Goal: Information Seeking & Learning: Learn about a topic

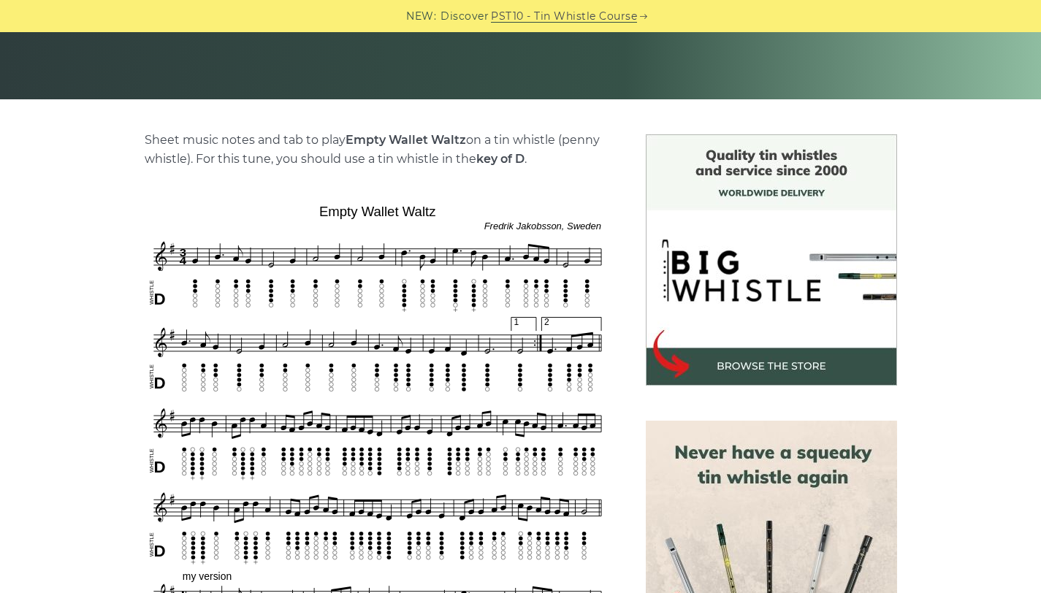
scroll to position [396, 0]
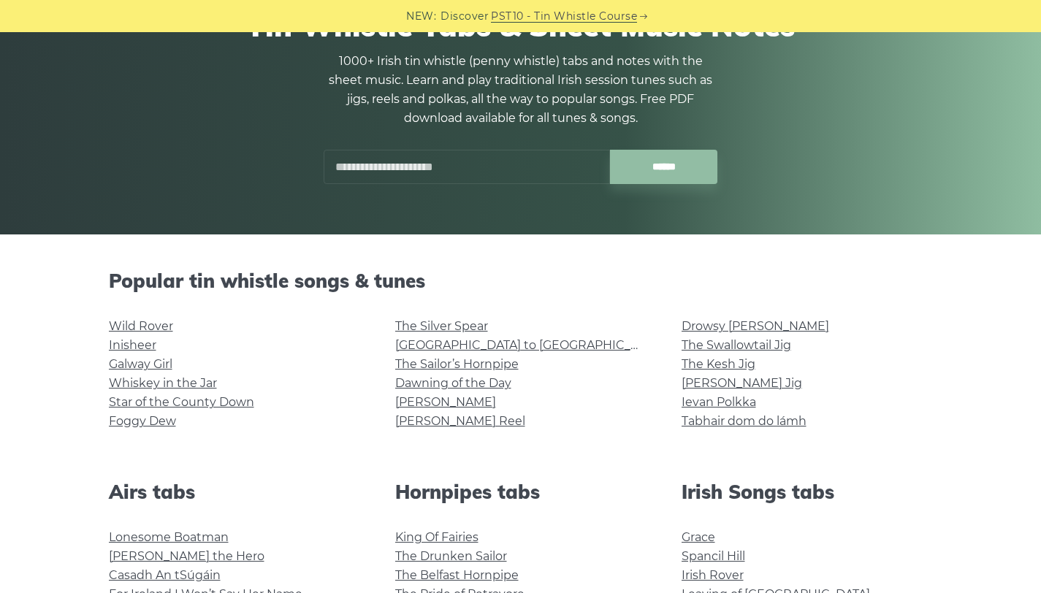
scroll to position [161, 0]
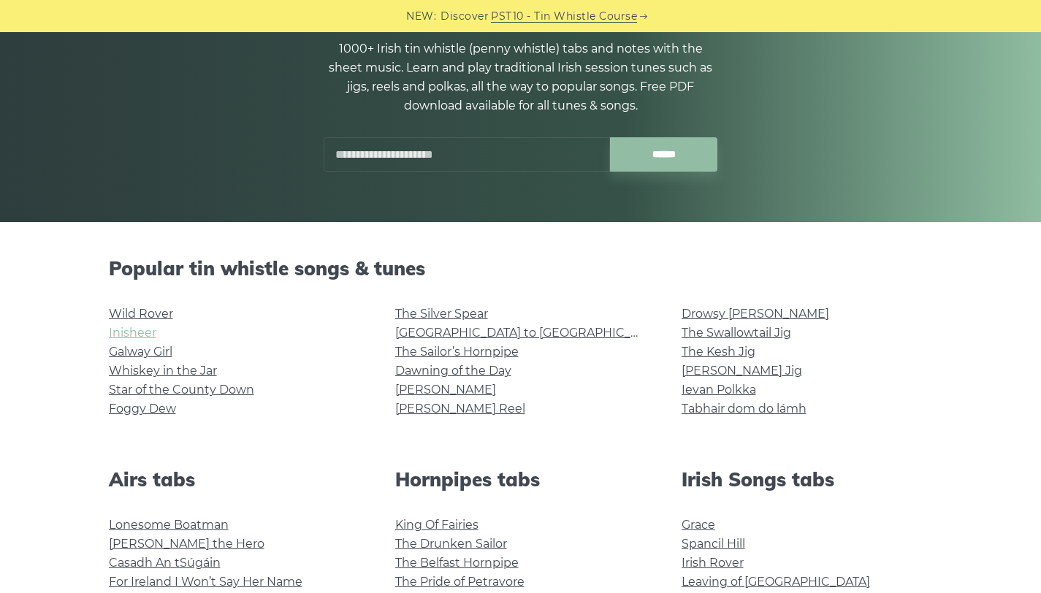
click at [141, 334] on link "Inisheer" at bounding box center [132, 333] width 47 height 14
click at [132, 367] on link "Whiskey in the Jar" at bounding box center [163, 371] width 108 height 14
click at [178, 386] on link "Star of the County Down" at bounding box center [181, 390] width 145 height 14
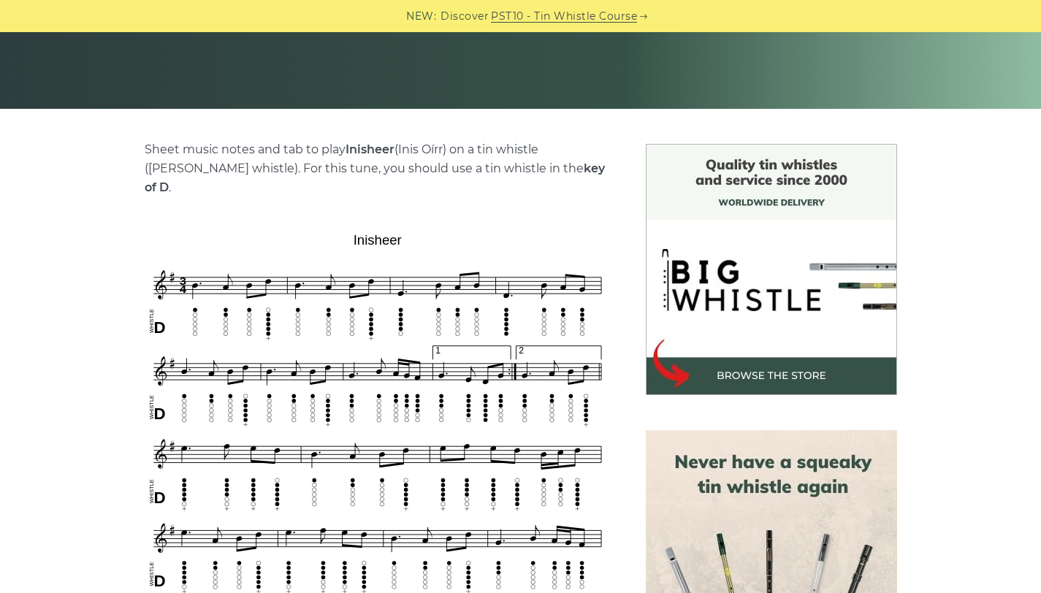
scroll to position [295, 0]
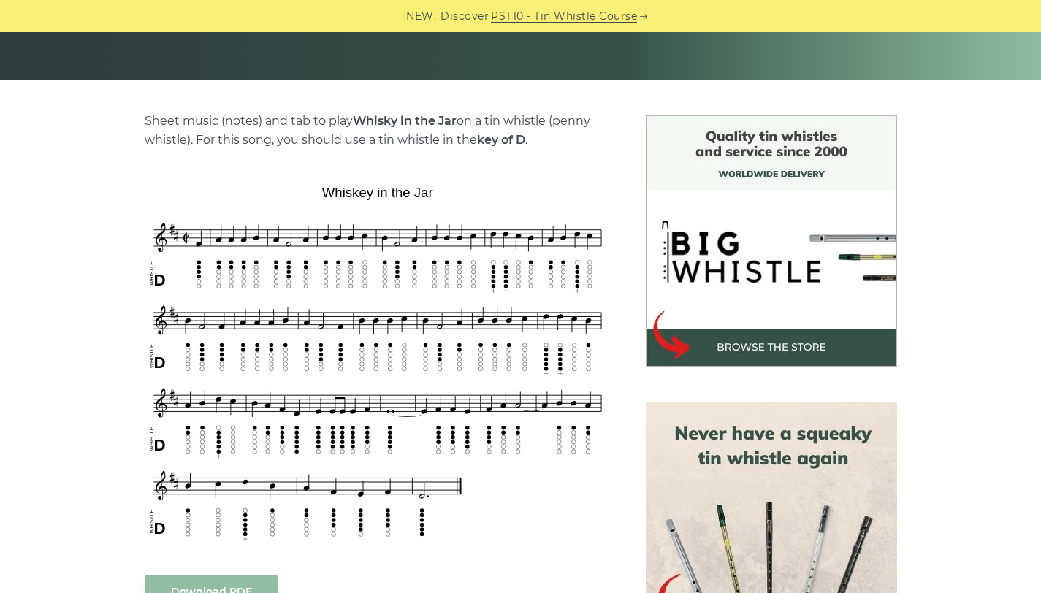
scroll to position [475, 0]
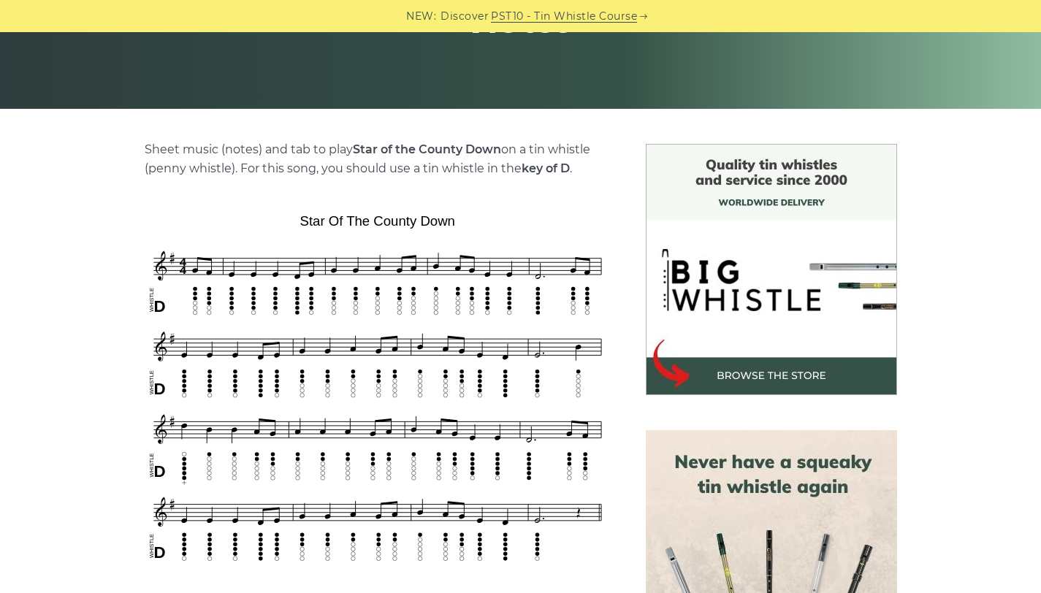
scroll to position [275, 0]
